Goal: Find specific fact: Find specific fact

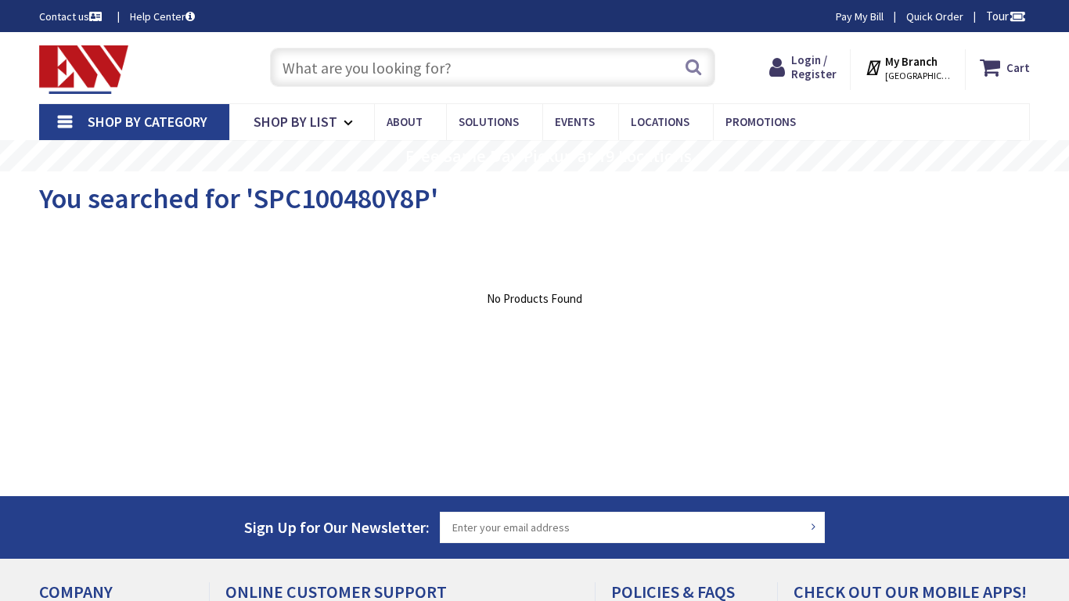
type input "a [GEOGRAPHIC_DATA], [GEOGRAPHIC_DATA]"
